Goal: Task Accomplishment & Management: Use online tool/utility

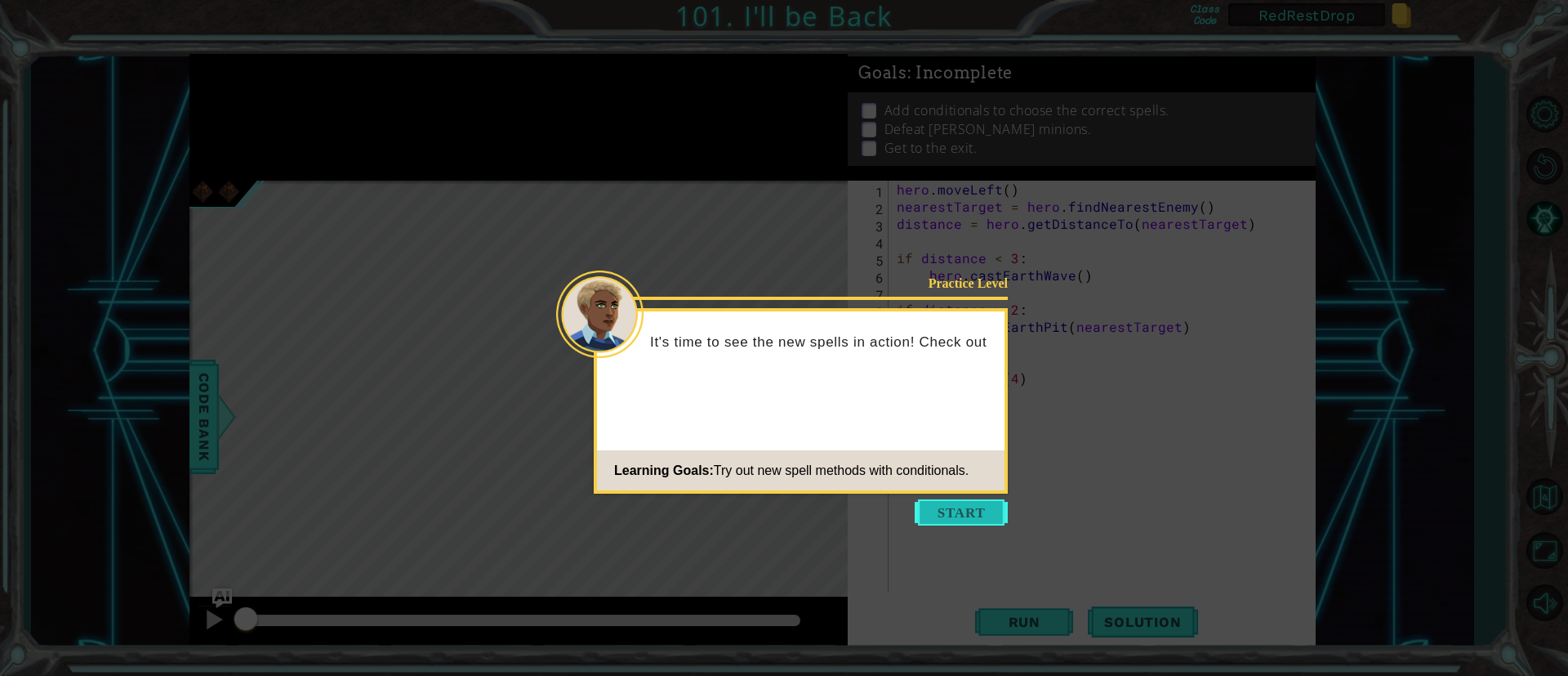
click at [973, 517] on button "Start" at bounding box center [961, 512] width 93 height 26
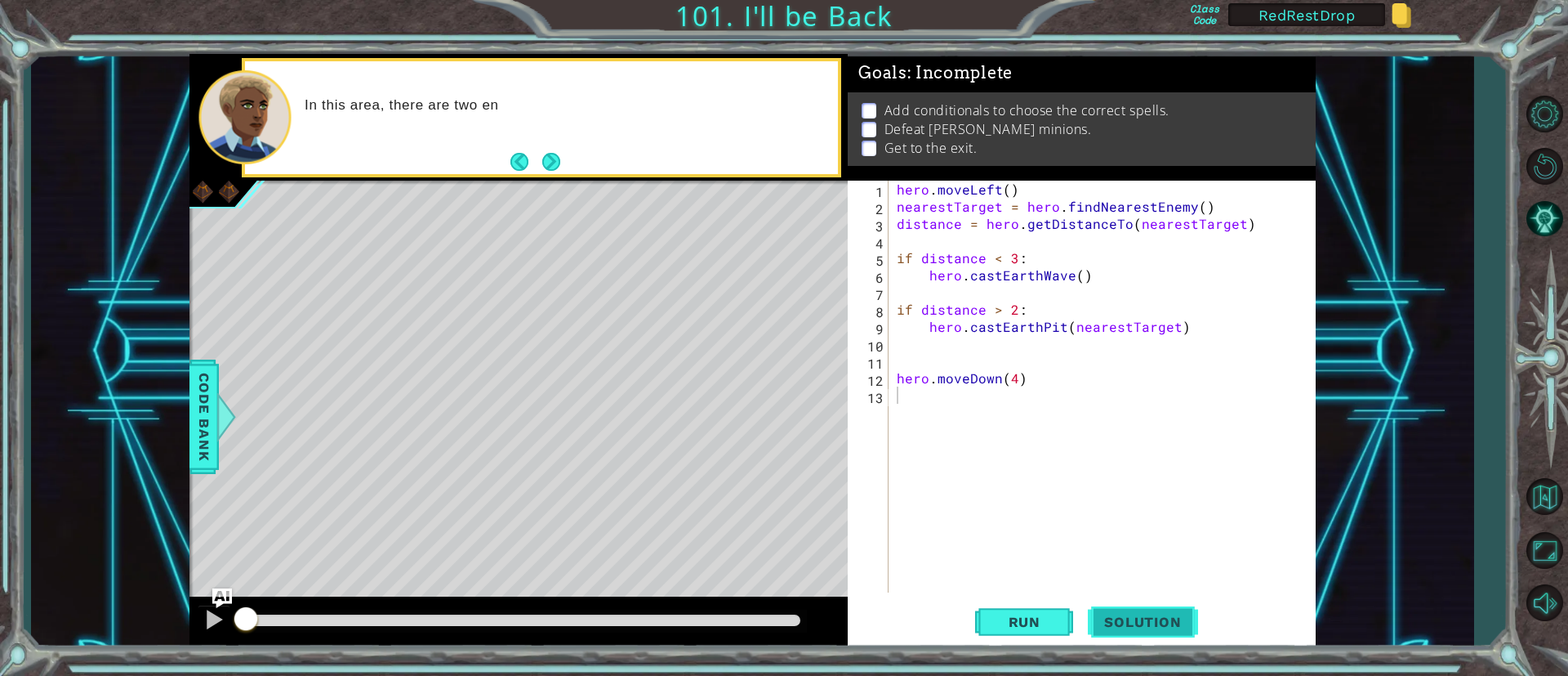
click at [1155, 609] on button "Solution" at bounding box center [1142, 622] width 110 height 47
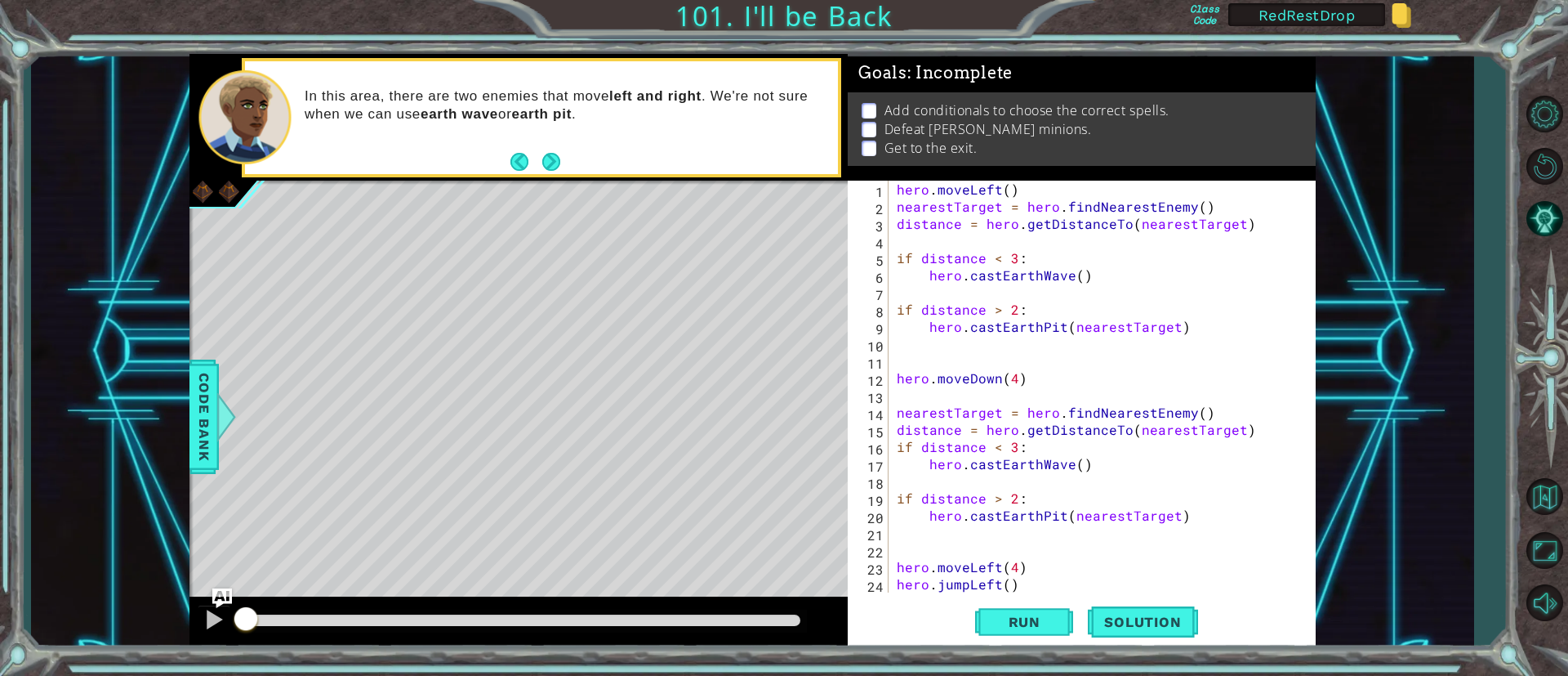
click at [890, 189] on div "1 2 3 4 5 6 7 8 9 10 11 12 13 14 15 16 17 18 19 20 21 22 23 24 25 hero . moveLe…" at bounding box center [1079, 386] width 463 height 412
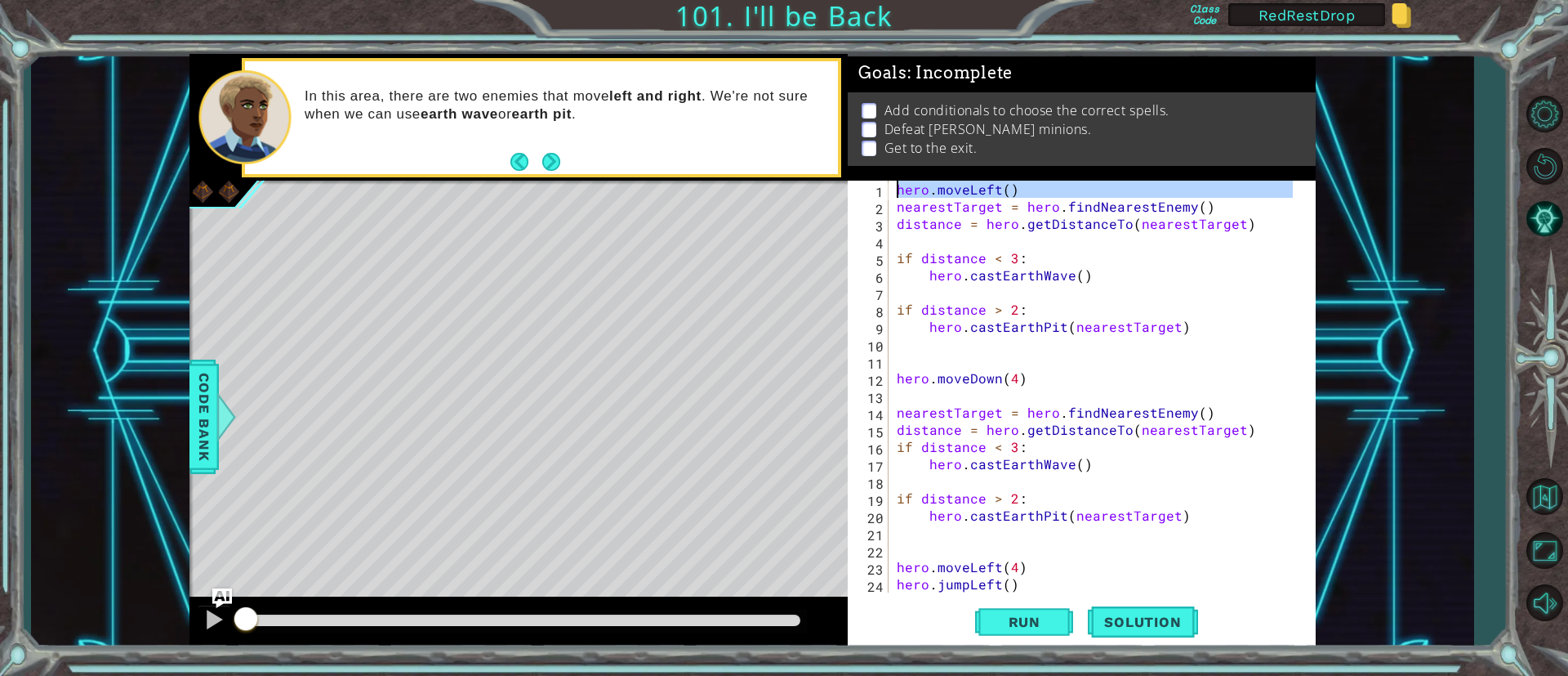
click at [890, 189] on div "hero.moveLeft() nearestTarget = hero.findNearestEnemy() 1 2 3 4 5 6 7 8 9 10 11…" at bounding box center [1079, 386] width 463 height 412
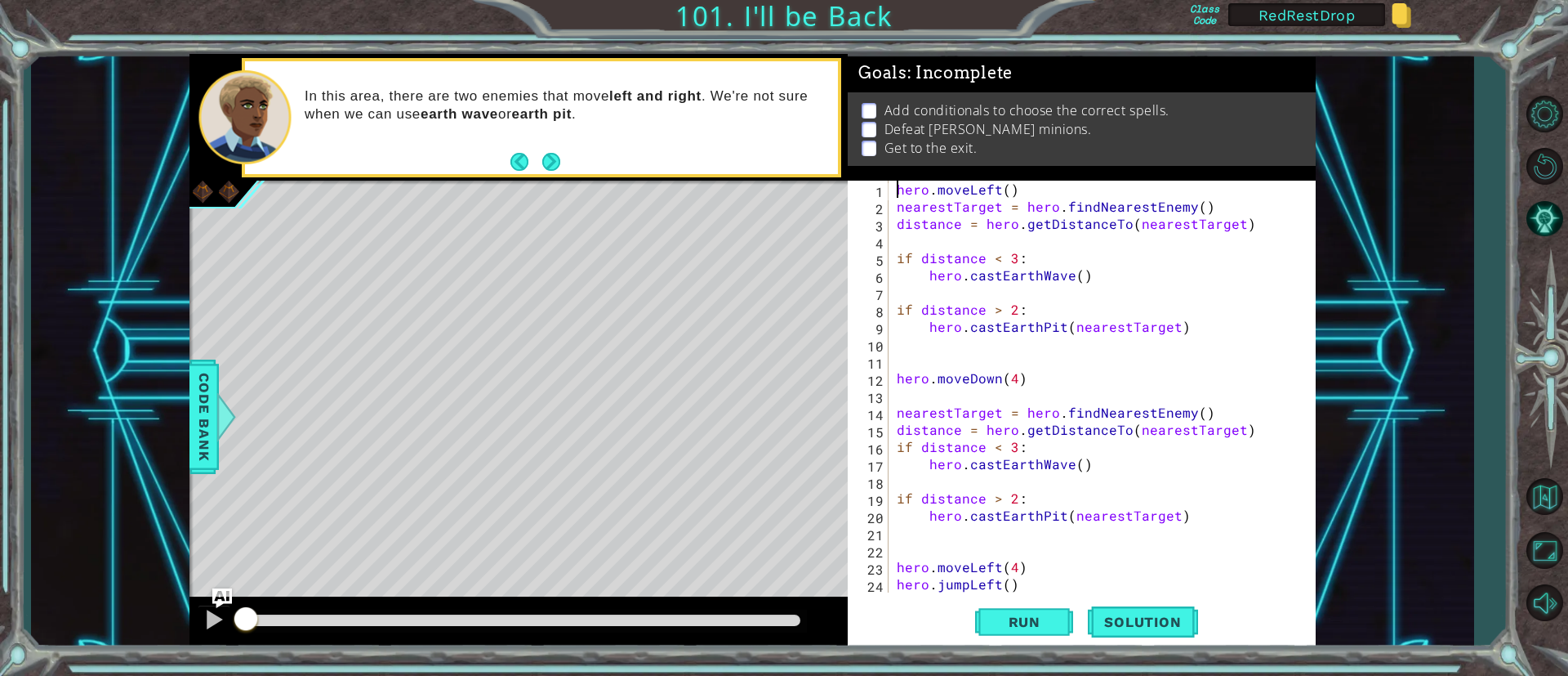
click at [906, 204] on div "hero . moveLeft ( ) nearestTarget = hero . findNearestEnemy ( ) distance = hero…" at bounding box center [1097, 403] width 407 height 446
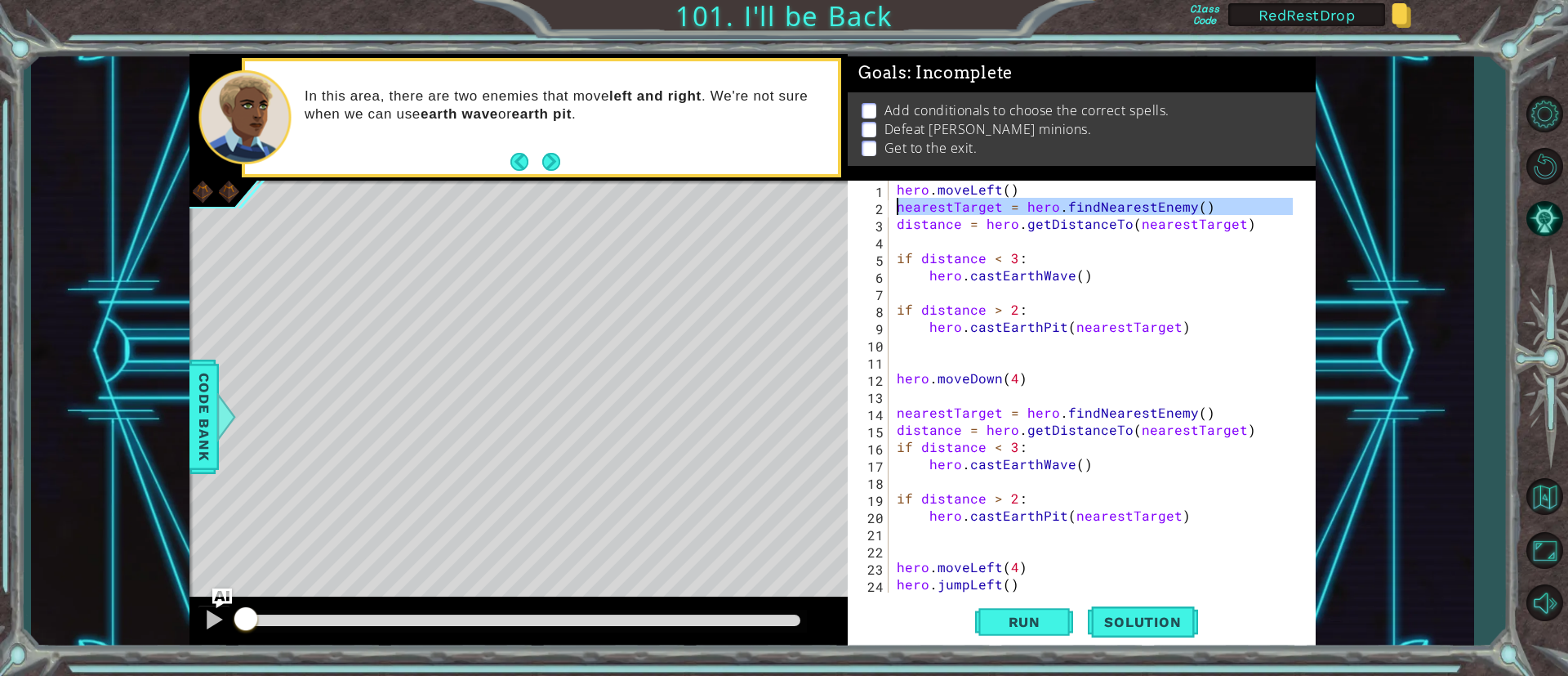
click at [953, 225] on div "hero . moveLeft ( ) nearestTarget = hero . findNearestEnemy ( ) distance = hero…" at bounding box center [1097, 403] width 407 height 446
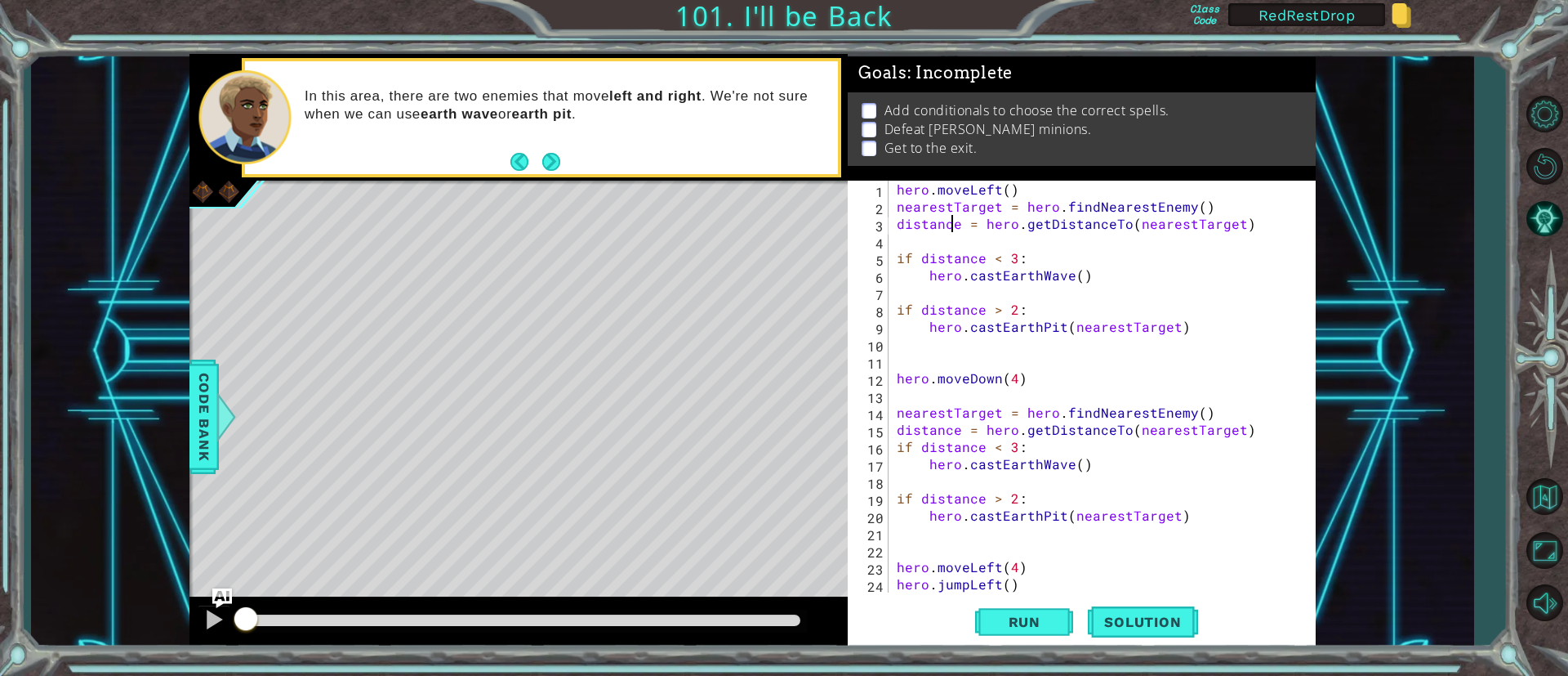
click at [953, 225] on div "hero . moveLeft ( ) nearestTarget = hero . findNearestEnemy ( ) distance = hero…" at bounding box center [1097, 403] width 407 height 446
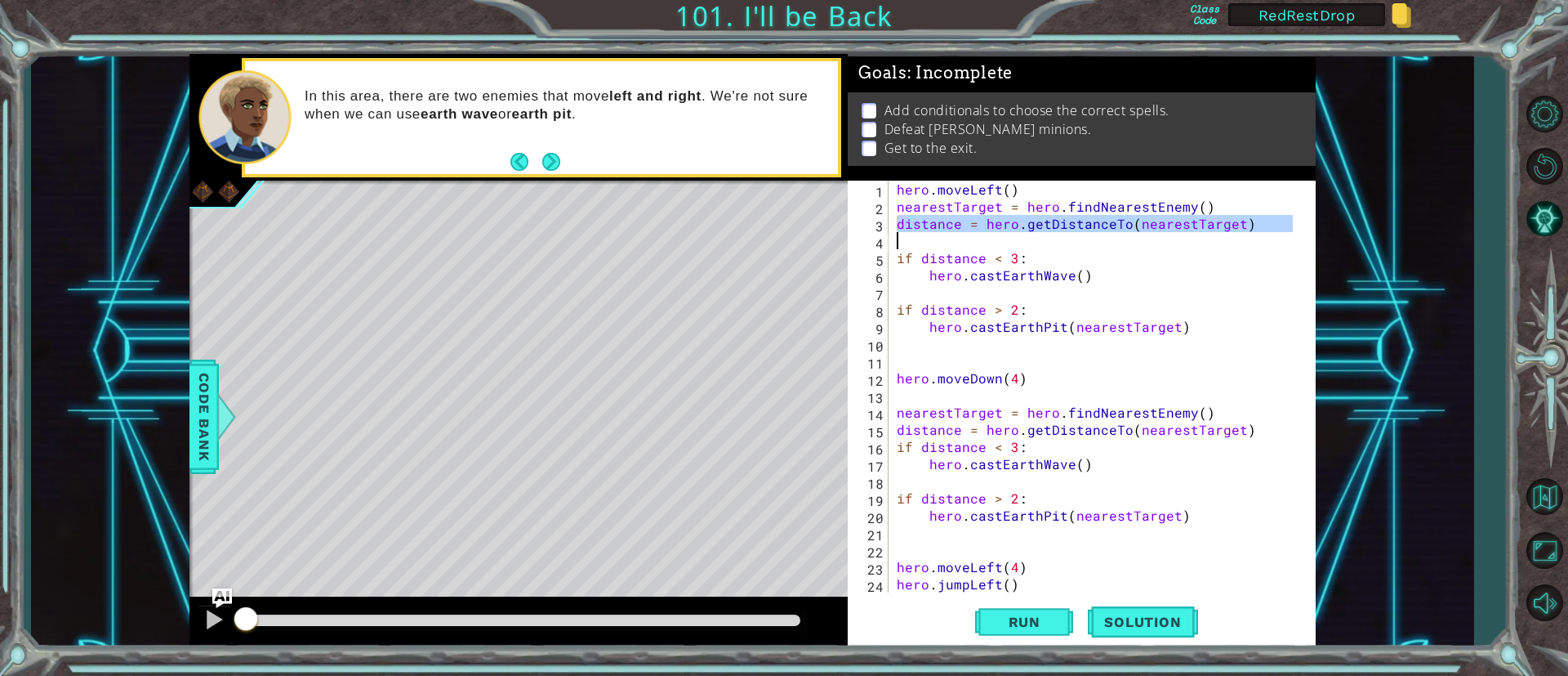
click at [953, 225] on div "hero . moveLeft ( ) nearestTarget = hero . findNearestEnemy ( ) distance = hero…" at bounding box center [1097, 403] width 407 height 446
click at [1131, 260] on div "hero . moveLeft ( ) nearestTarget = hero . findNearestEnemy ( ) distance = hero…" at bounding box center [1097, 403] width 407 height 446
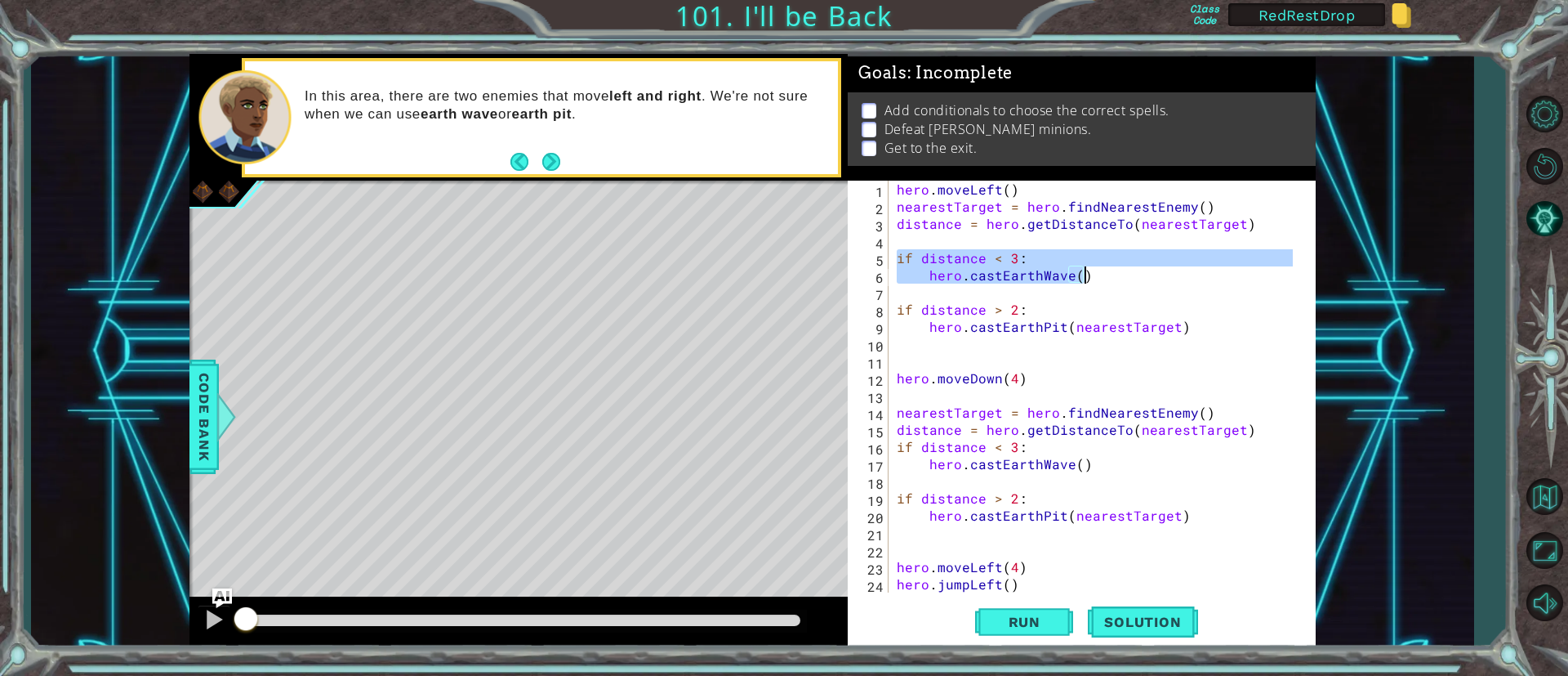
drag, startPoint x: 898, startPoint y: 257, endPoint x: 1131, endPoint y: 274, distance: 233.6
click at [1131, 274] on div "hero . moveLeft ( ) nearestTarget = hero . findNearestEnemy ( ) distance = hero…" at bounding box center [1097, 403] width 407 height 446
click at [1204, 328] on div "hero . moveLeft ( ) nearestTarget = hero . findNearestEnemy ( ) distance = hero…" at bounding box center [1097, 403] width 407 height 446
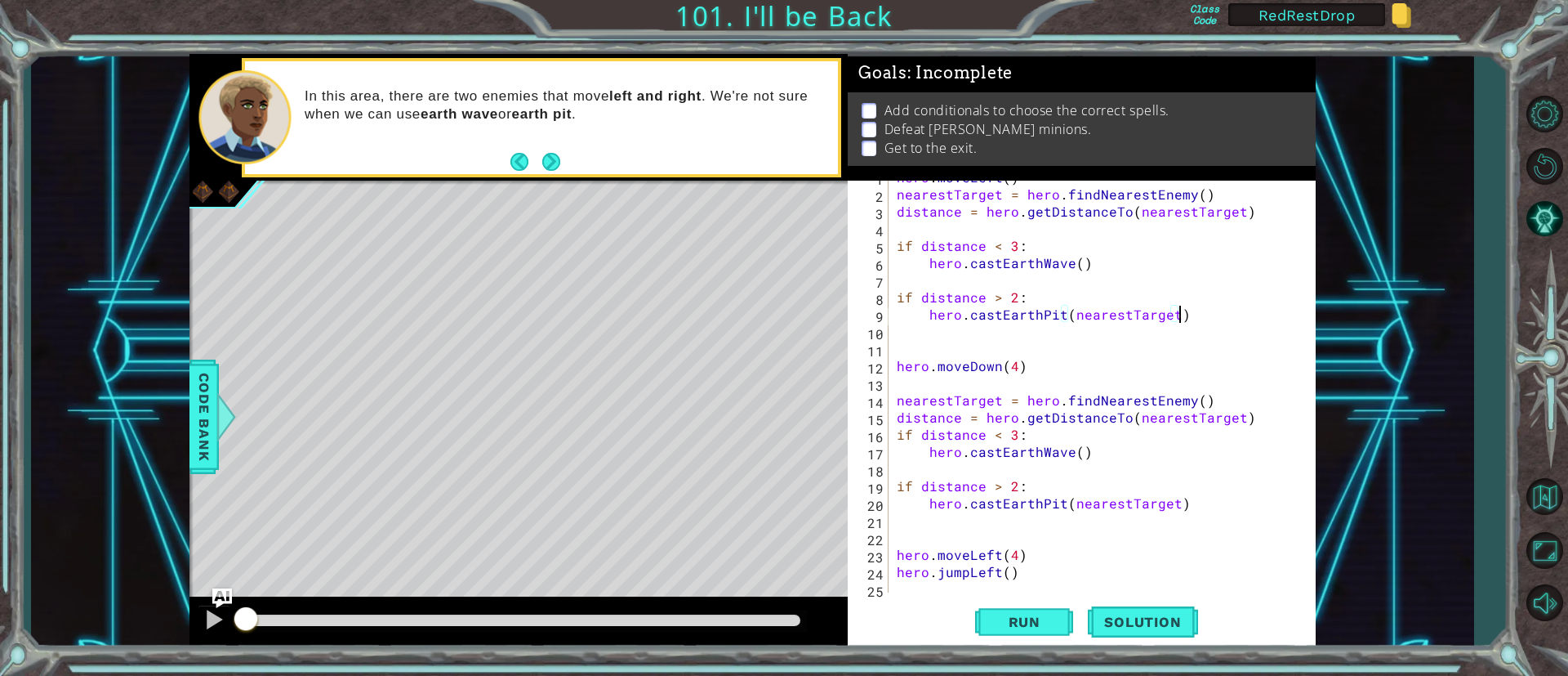
scroll to position [17, 0]
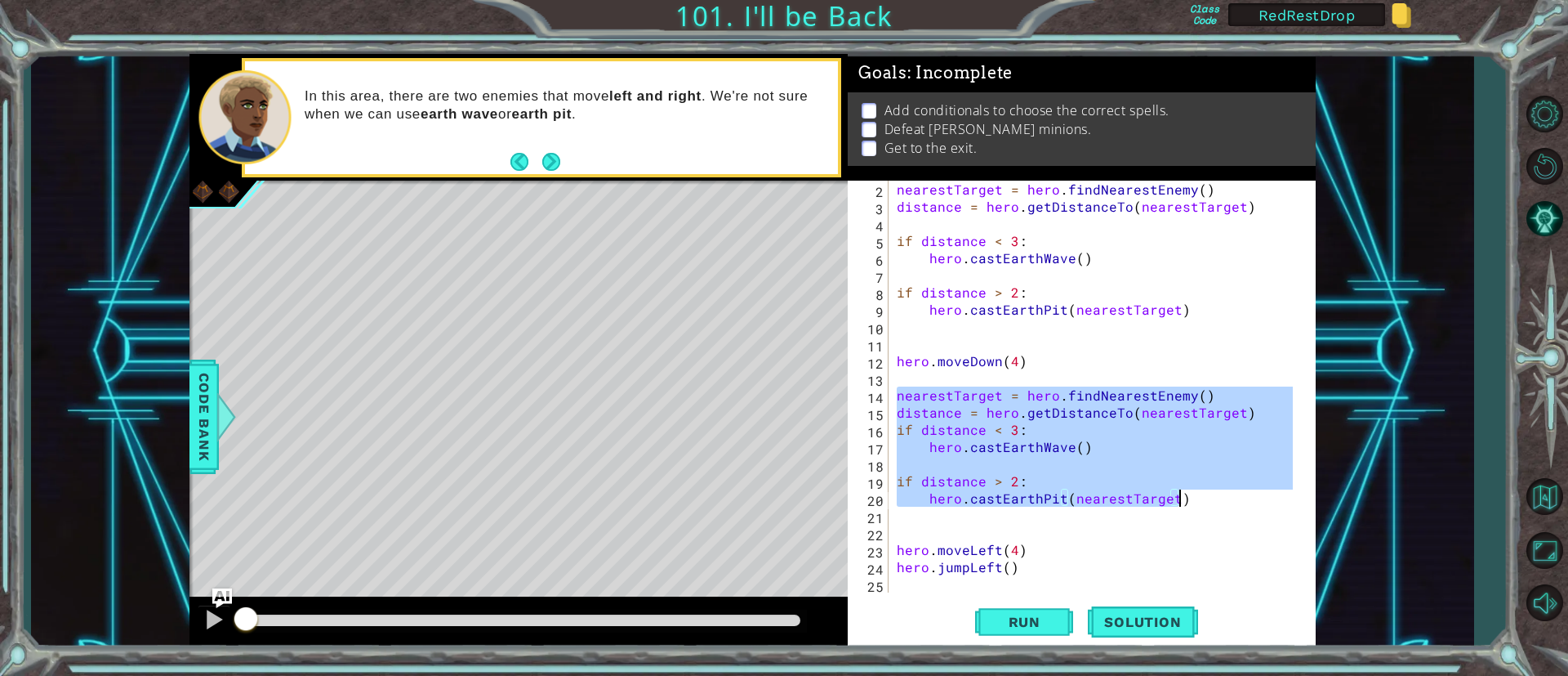
drag, startPoint x: 897, startPoint y: 394, endPoint x: 1224, endPoint y: 494, distance: 341.9
click at [1224, 494] on div "nearestTarget = hero . findNearestEnemy ( ) distance = hero . getDistanceTo ( n…" at bounding box center [1097, 403] width 407 height 446
type textarea "if distance > 2: hero.castEarthPit(nearestTarget)"
